Goal: Check status: Check status

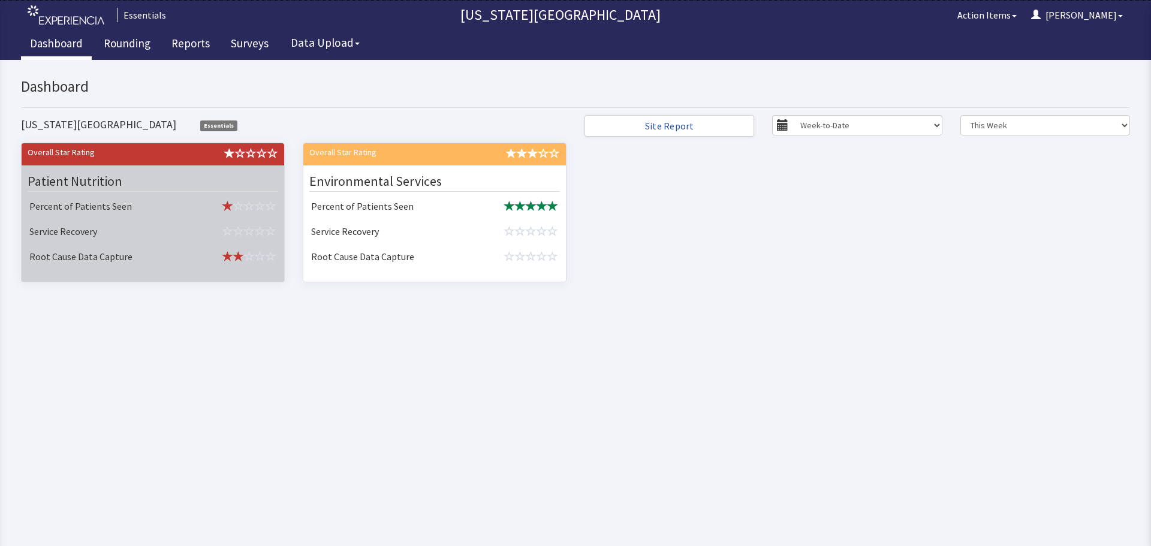
click at [218, 197] on td at bounding box center [235, 207] width 92 height 25
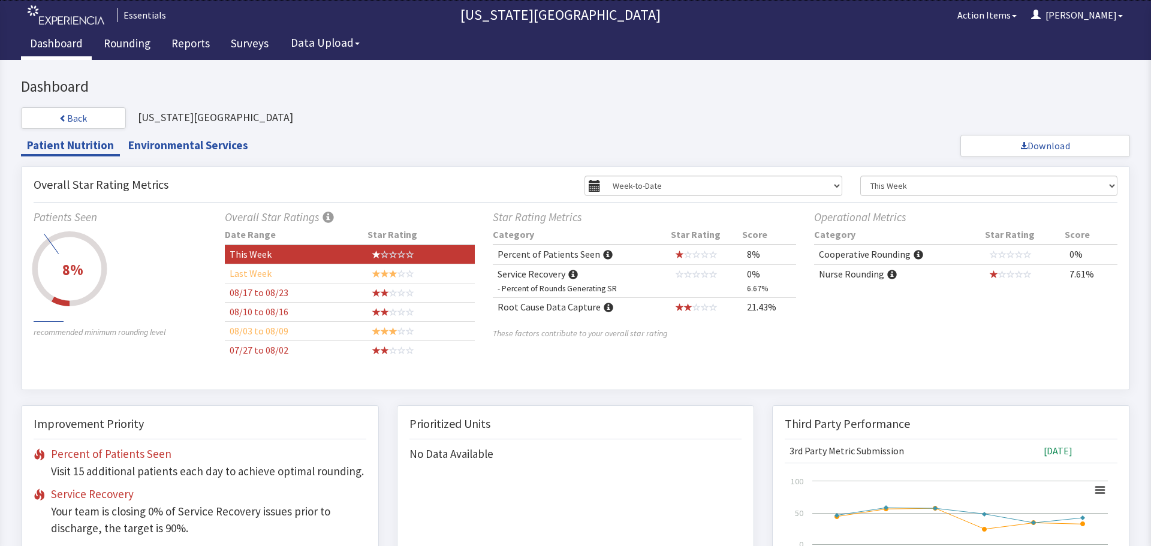
click at [603, 257] on span at bounding box center [608, 256] width 10 height 10
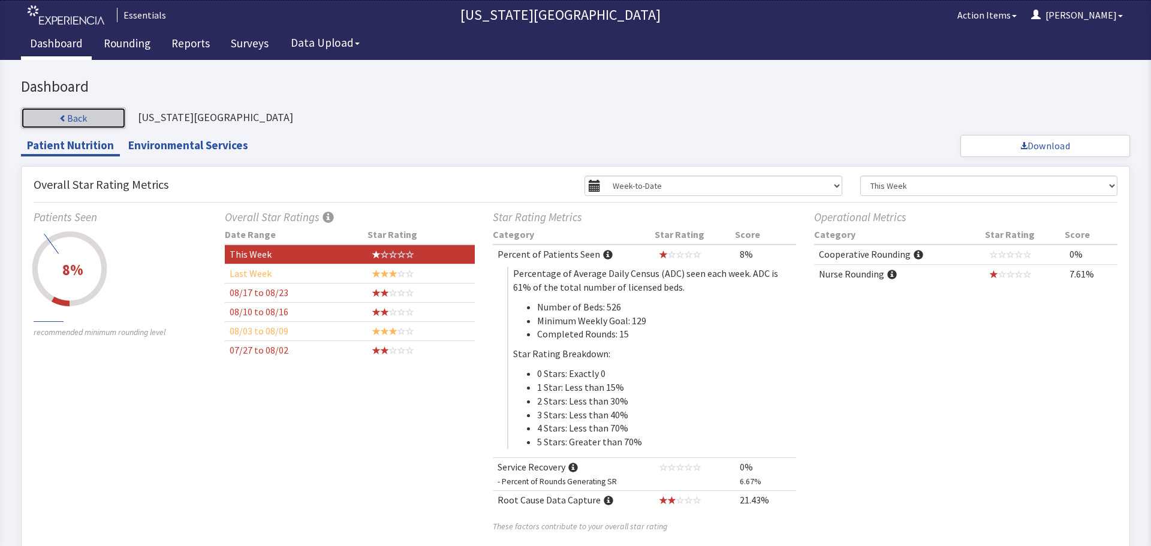
click at [71, 113] on button "Back" at bounding box center [73, 118] width 105 height 22
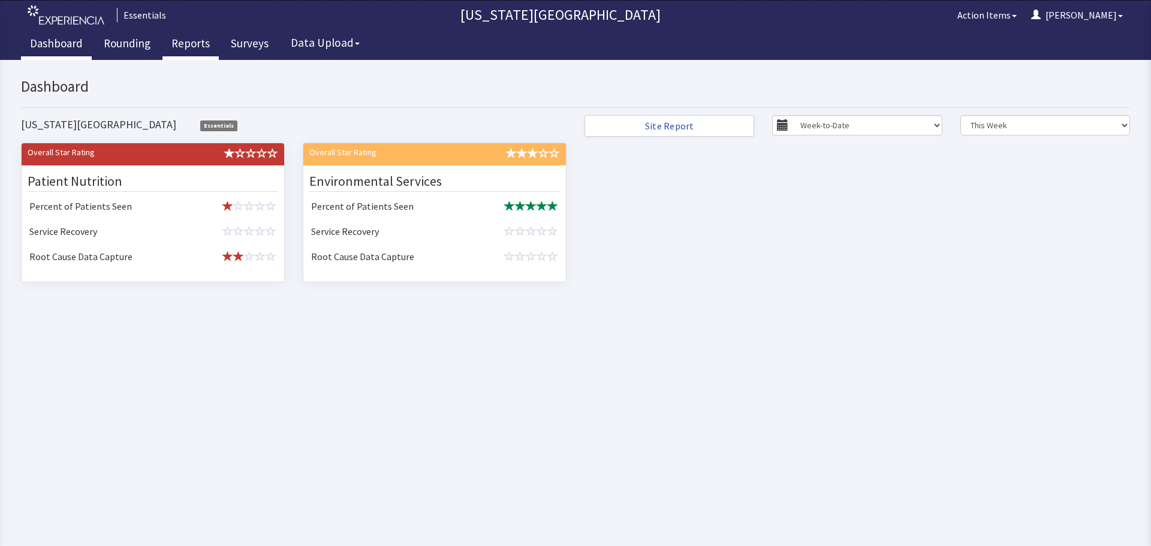
click at [192, 46] on link "Reports" at bounding box center [190, 45] width 56 height 30
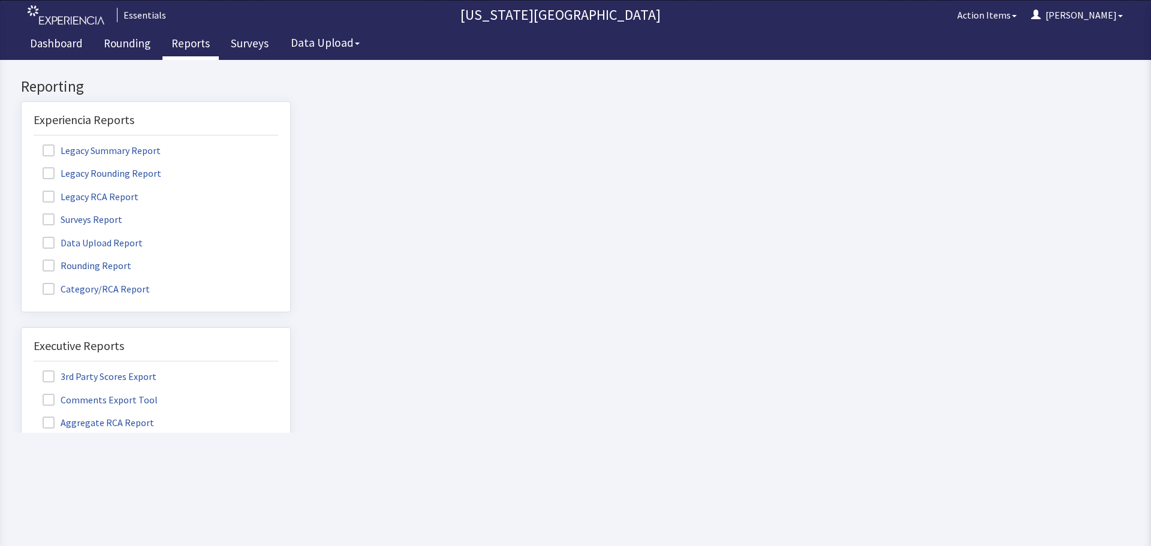
click at [51, 222] on span at bounding box center [49, 219] width 12 height 12
click at [22, 213] on input "Surveys Report" at bounding box center [22, 213] width 0 height 0
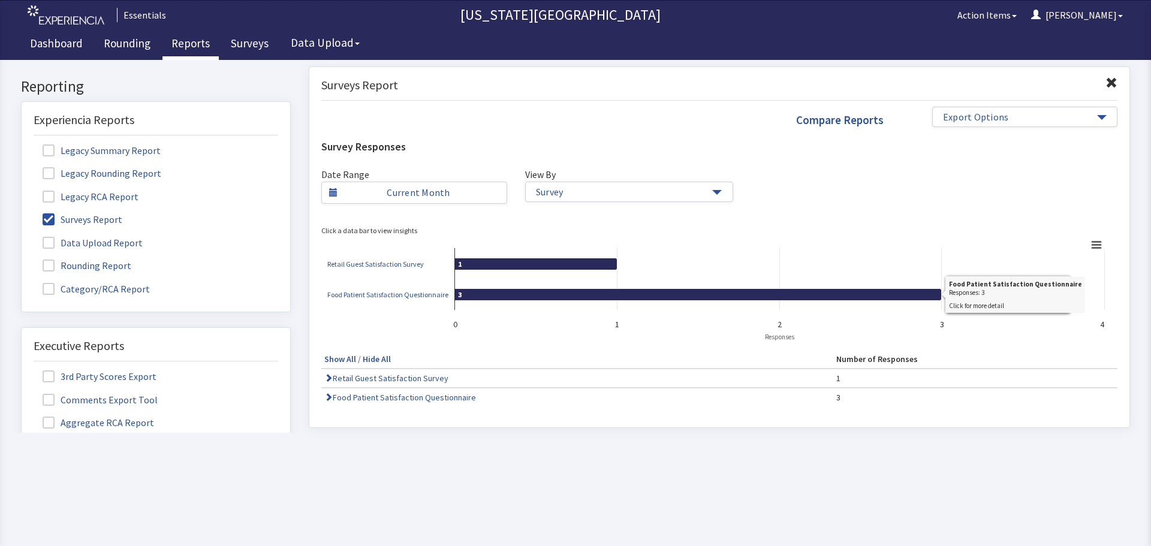
click at [387, 390] on td "Food Patient Satisfaction Questionnaire" at bounding box center [577, 397] width 512 height 19
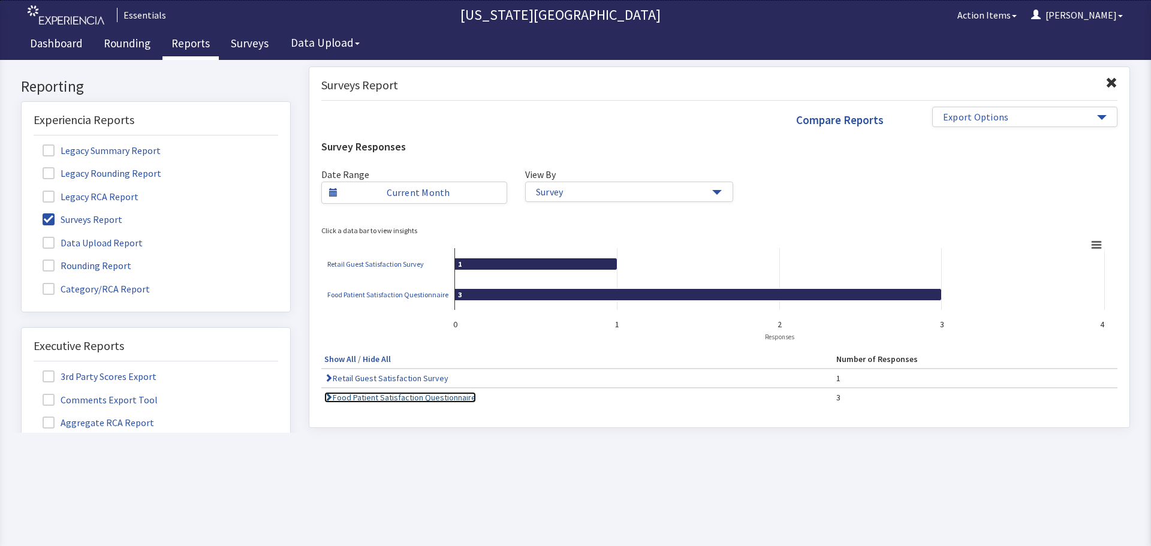
click at [384, 401] on link "Food Patient Satisfaction Questionnaire" at bounding box center [400, 397] width 152 height 11
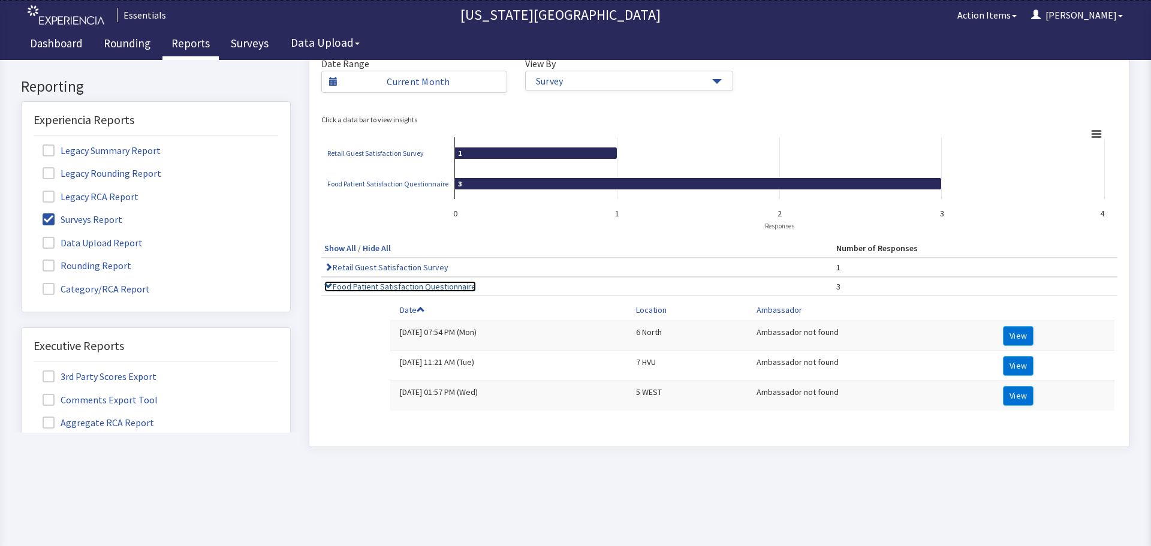
scroll to position [120, 0]
click at [1014, 386] on button "View" at bounding box center [1018, 396] width 31 height 20
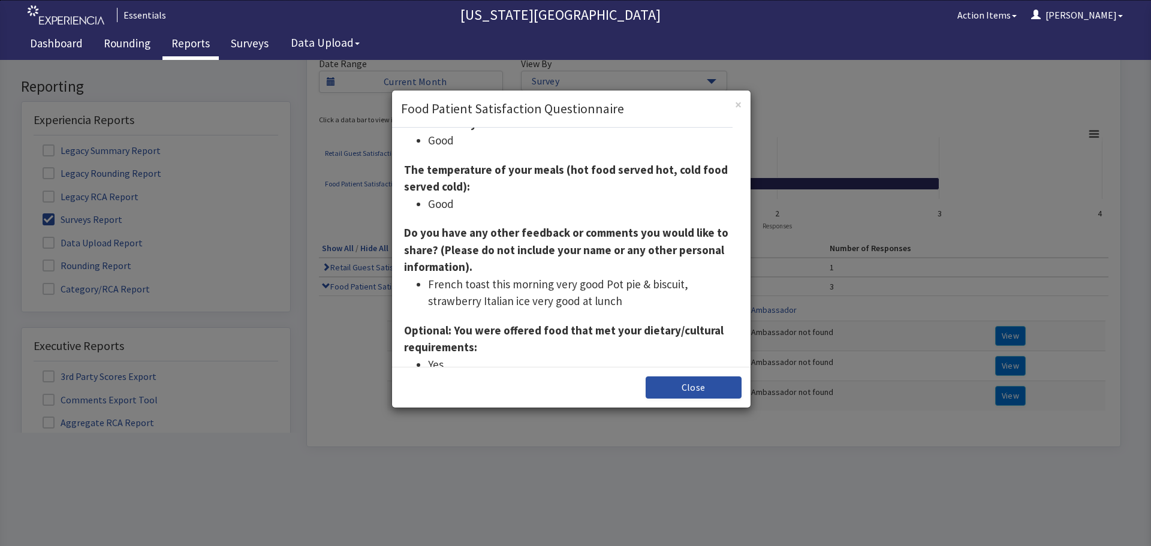
scroll to position [240, 0]
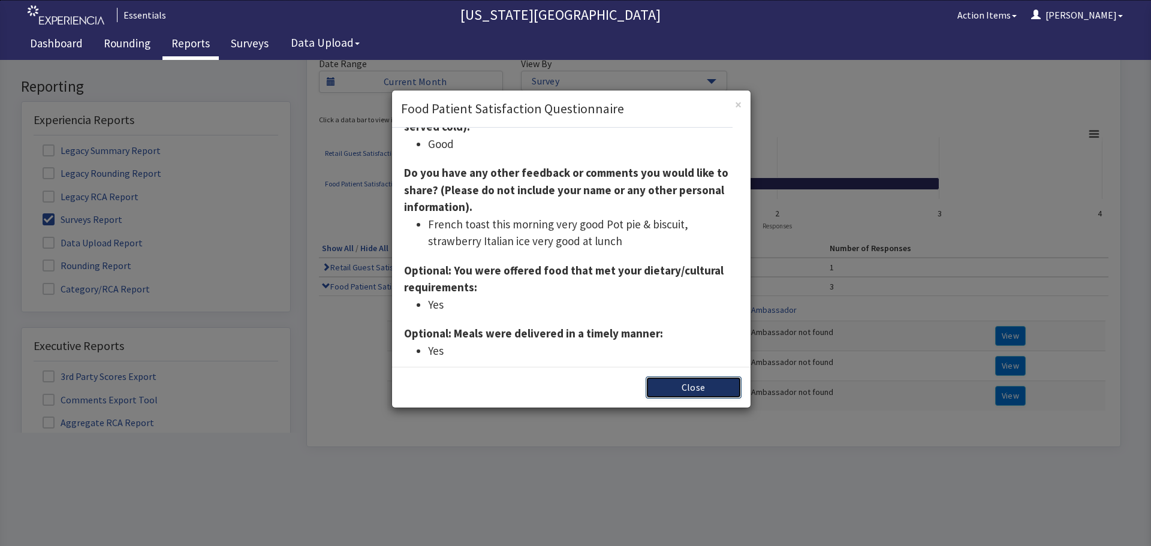
click at [691, 387] on button "Close" at bounding box center [694, 388] width 96 height 22
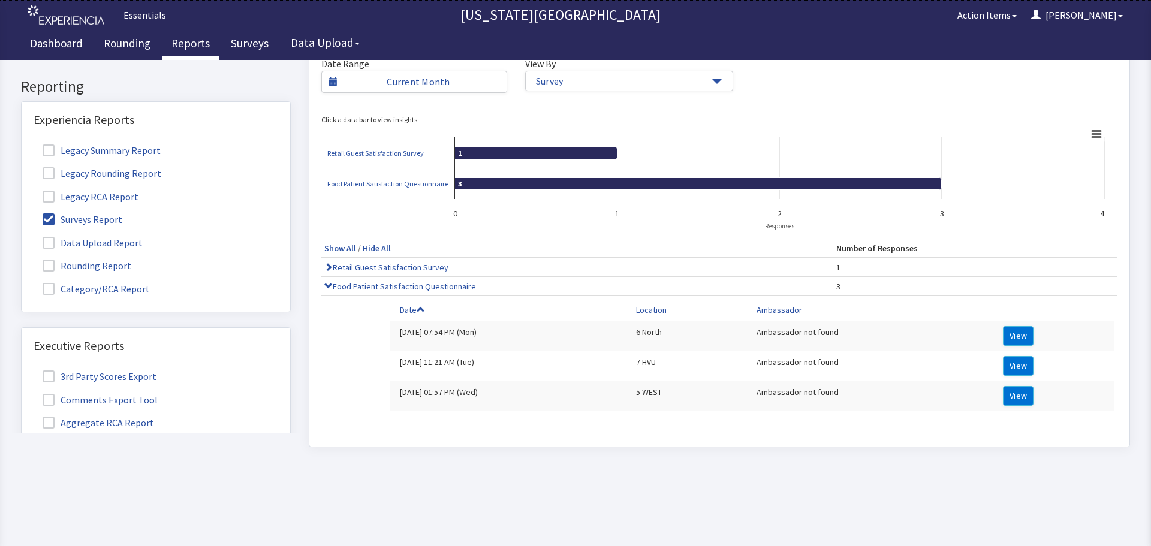
click at [53, 264] on span at bounding box center [49, 266] width 12 height 12
click at [22, 259] on input "Rounding Report" at bounding box center [22, 259] width 0 height 0
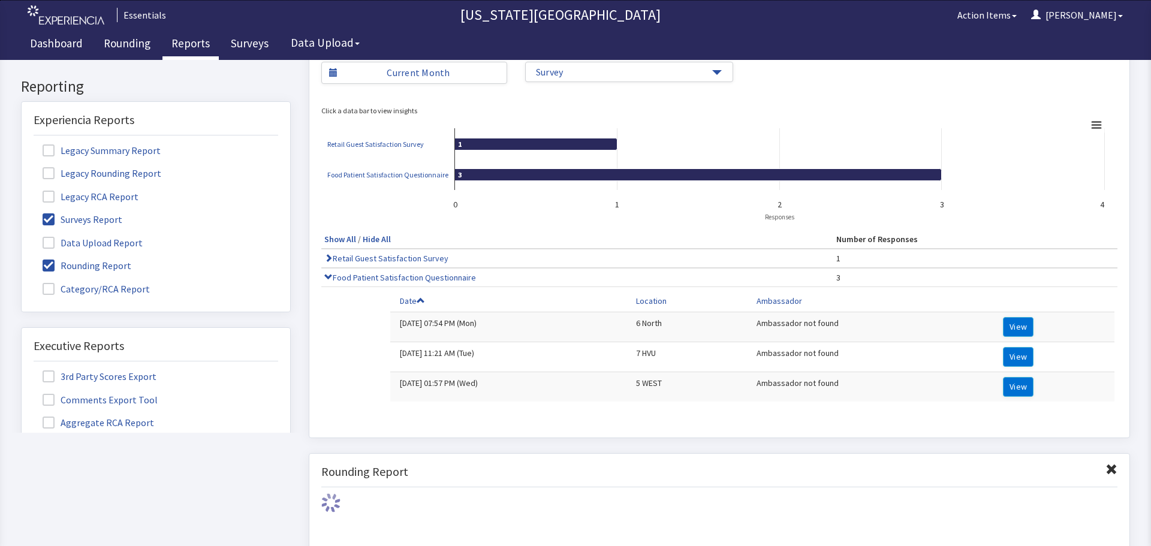
click at [46, 224] on span at bounding box center [49, 219] width 12 height 12
click at [22, 213] on input "Surveys Report" at bounding box center [22, 213] width 0 height 0
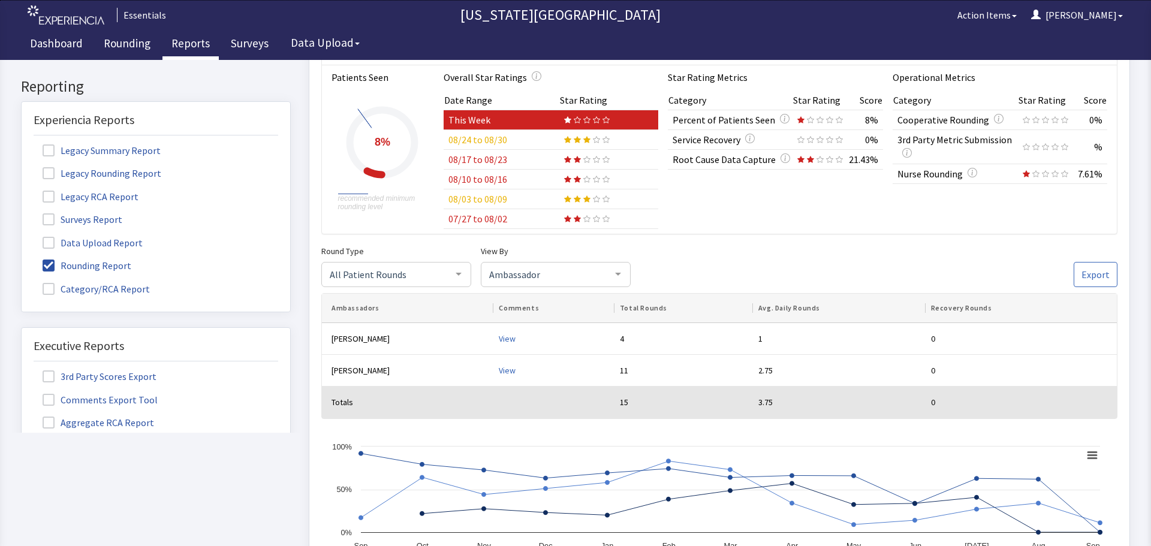
scroll to position [0, 0]
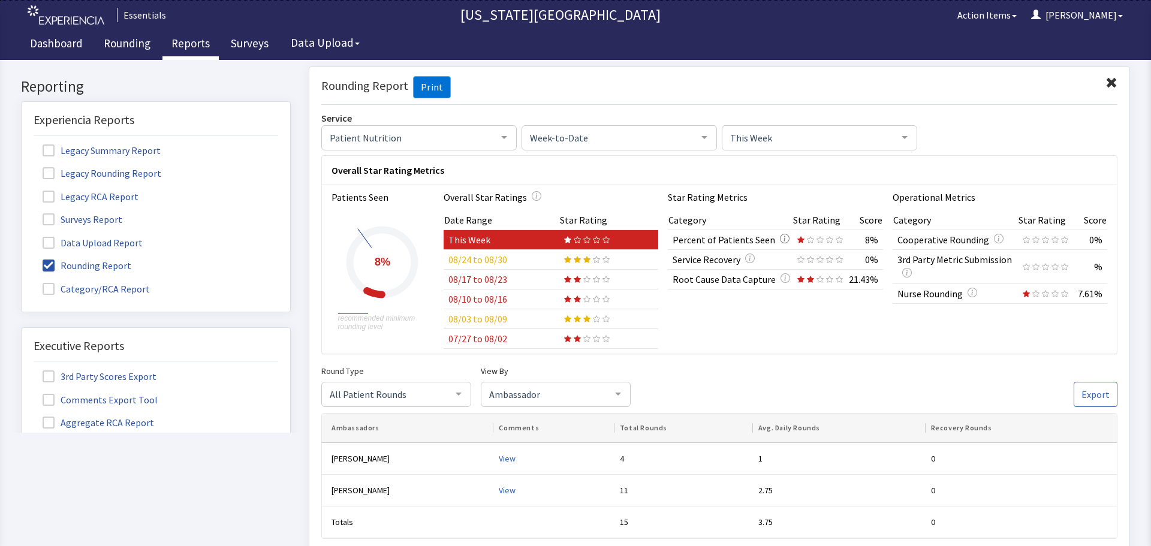
click at [780, 239] on icon "button" at bounding box center [785, 238] width 10 height 10
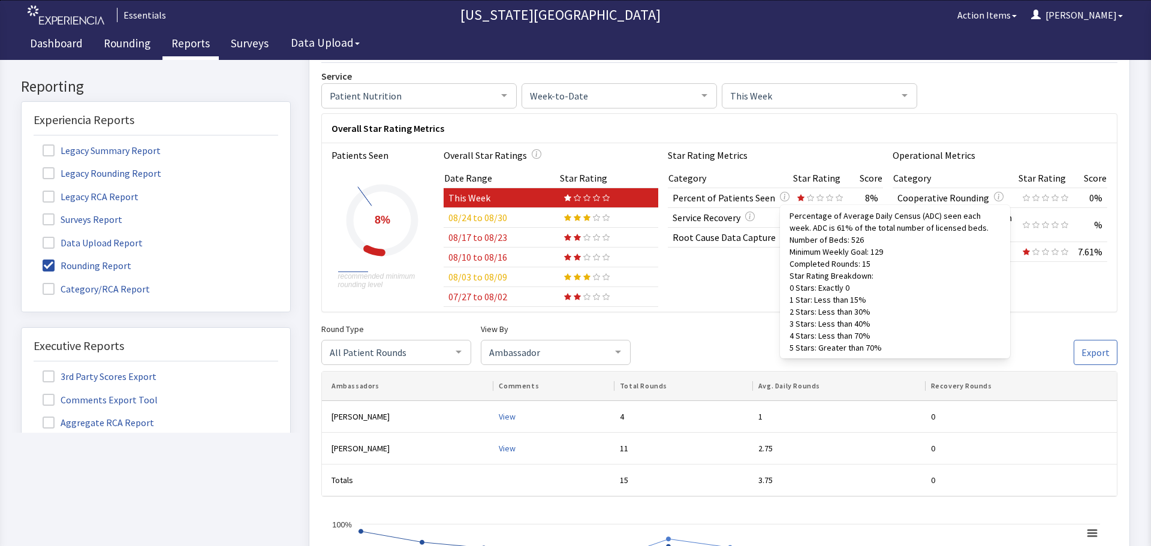
scroll to position [60, 0]
